Goal: Task Accomplishment & Management: Manage account settings

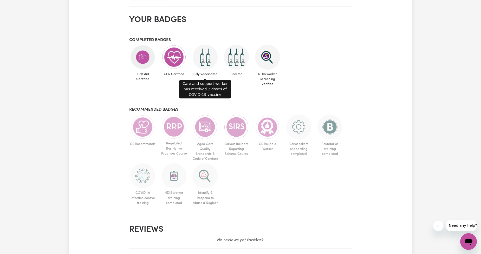
scroll to position [289, 0]
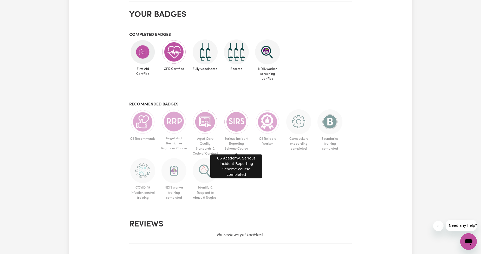
click at [235, 117] on img at bounding box center [236, 122] width 25 height 25
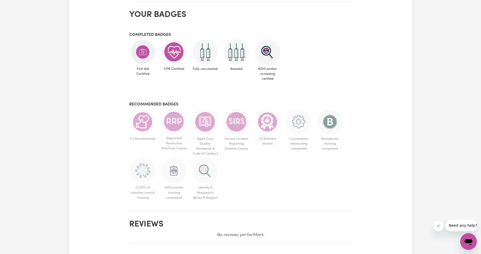
click at [263, 187] on ul "CS Recommends Regulated Restrictive Practices Course Aged Care Quality Standard…" at bounding box center [240, 156] width 223 height 93
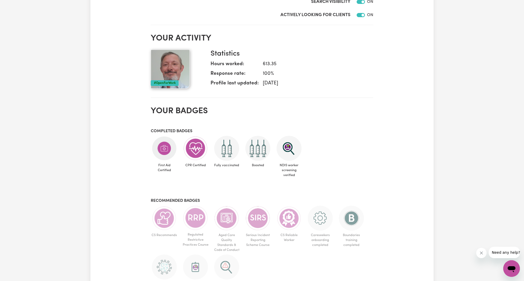
scroll to position [0, 0]
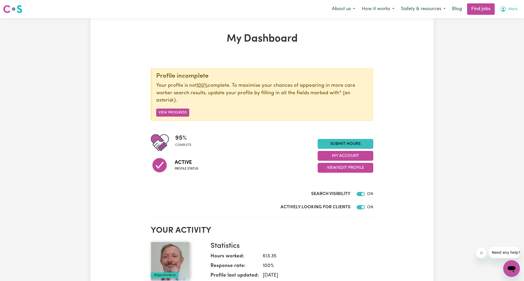
click at [481, 9] on span "Mark" at bounding box center [513, 10] width 9 height 6
click at [481, 36] on link "Logout" at bounding box center [500, 40] width 41 height 10
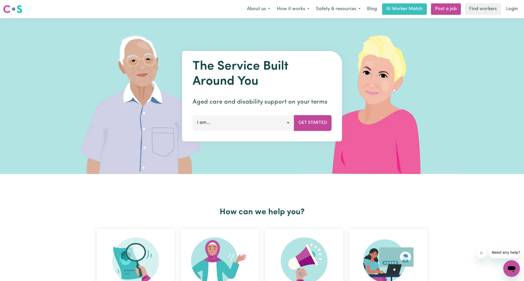
click at [481, 16] on nav "Menu About us How it works Safety & resources Blog AI Worker Match Post a job F…" at bounding box center [262, 9] width 524 height 18
click at [481, 10] on link "Login" at bounding box center [512, 8] width 18 height 11
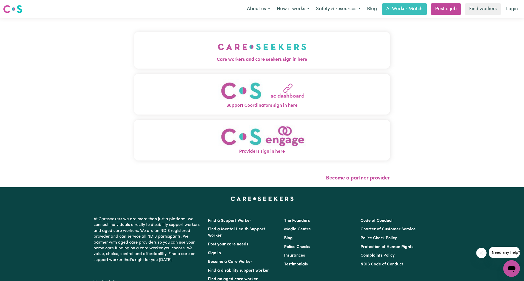
click at [246, 43] on button "Care workers and care seekers sign in here" at bounding box center [262, 50] width 256 height 36
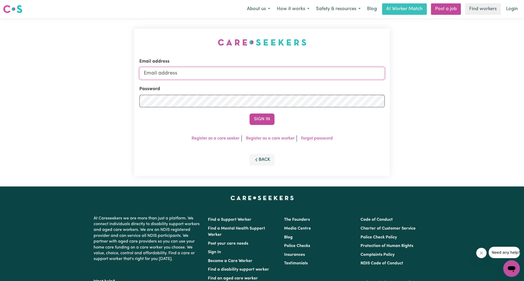
drag, startPoint x: 241, startPoint y: 77, endPoint x: 238, endPoint y: 71, distance: 5.9
click at [241, 77] on input "Email address" at bounding box center [262, 73] width 246 height 12
click at [238, 71] on input "Email address" at bounding box center [262, 73] width 246 height 12
drag, startPoint x: 171, startPoint y: 74, endPoint x: 279, endPoint y: 78, distance: 108.6
click at [279, 78] on input "[EMAIL_ADDRESS][PERSON_NAME][DOMAIN_NAME]" at bounding box center [262, 73] width 246 height 12
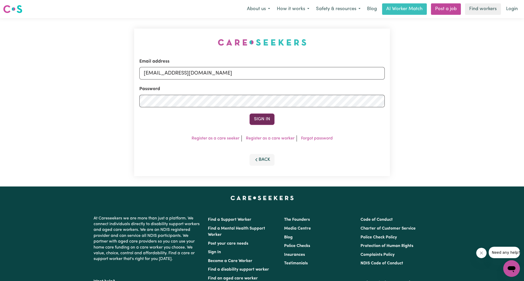
type input "[EMAIL_ADDRESS][DOMAIN_NAME]"
click at [259, 124] on button "Sign In" at bounding box center [262, 119] width 25 height 11
